Goal: Information Seeking & Learning: Learn about a topic

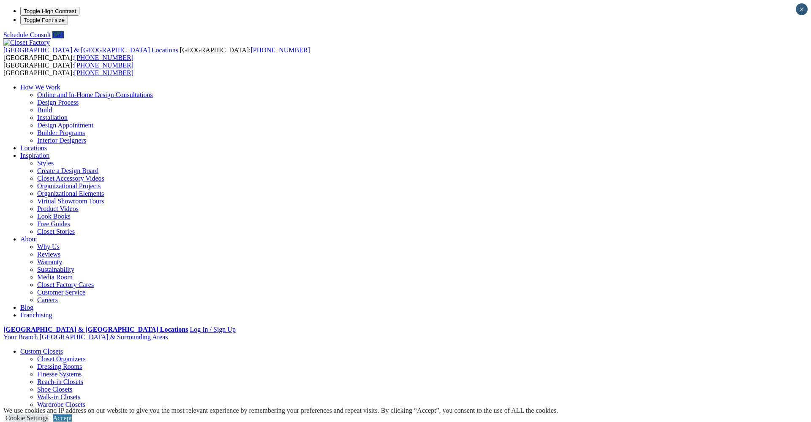
click at [86, 356] on link "Closet Organizers" at bounding box center [61, 359] width 49 height 7
click at [72, 386] on link "Shoe Closets" at bounding box center [54, 389] width 35 height 7
click at [80, 394] on link "Walk-in Closets" at bounding box center [58, 397] width 43 height 7
click at [85, 401] on link "Wardrobe Closets" at bounding box center [61, 404] width 48 height 7
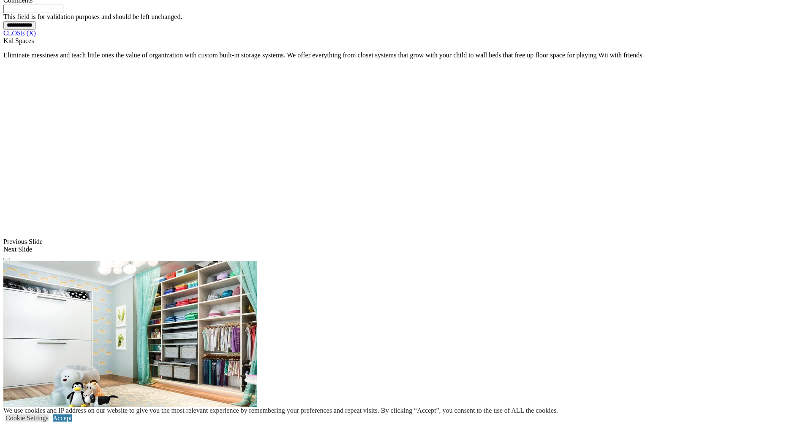
scroll to position [746, 0]
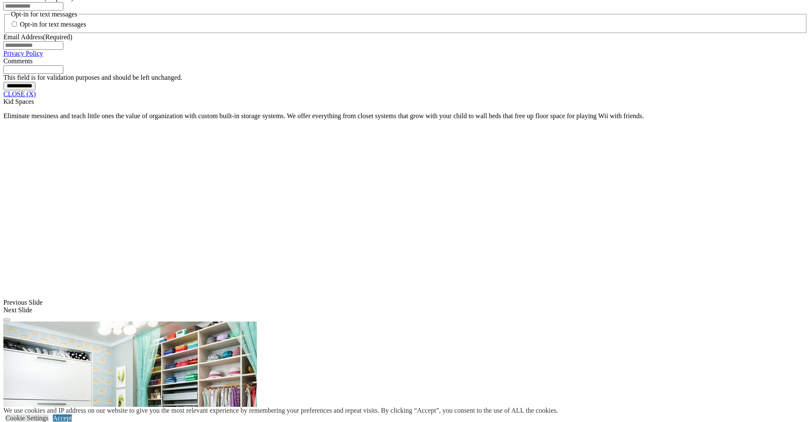
scroll to position [685, 0]
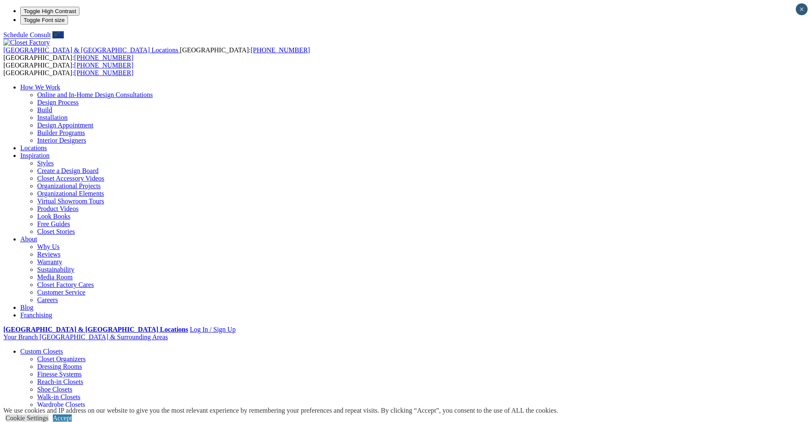
scroll to position [146, 0]
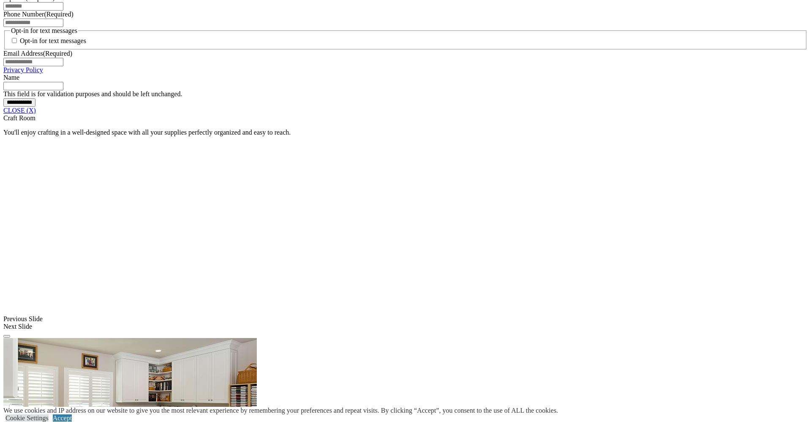
scroll to position [669, 0]
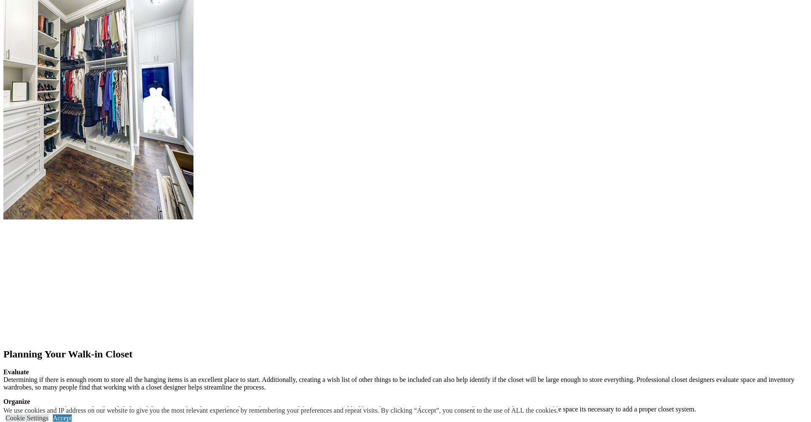
scroll to position [1127, 0]
